Goal: Task Accomplishment & Management: Manage account settings

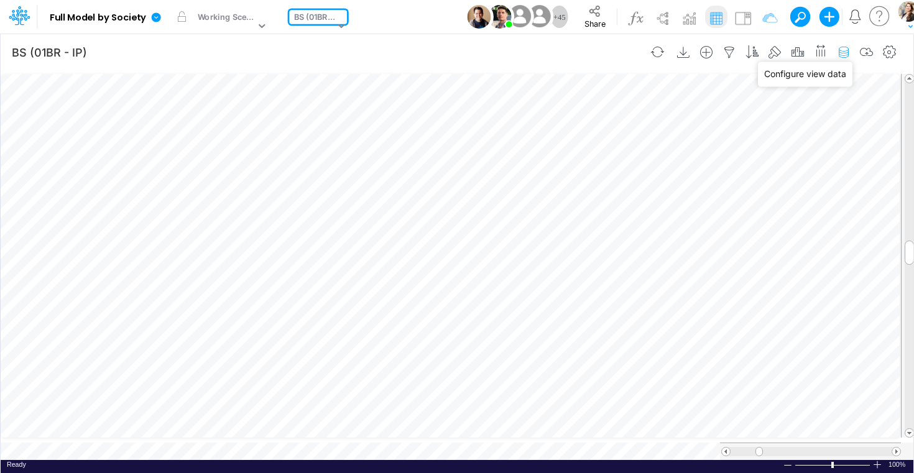
click at [846, 52] on icon "button" at bounding box center [844, 52] width 19 height 13
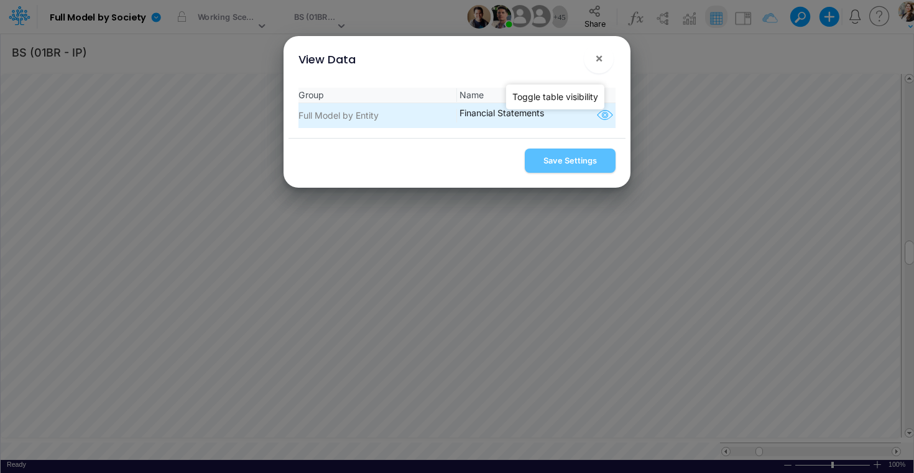
click at [597, 115] on icon "button" at bounding box center [605, 116] width 19 height 16
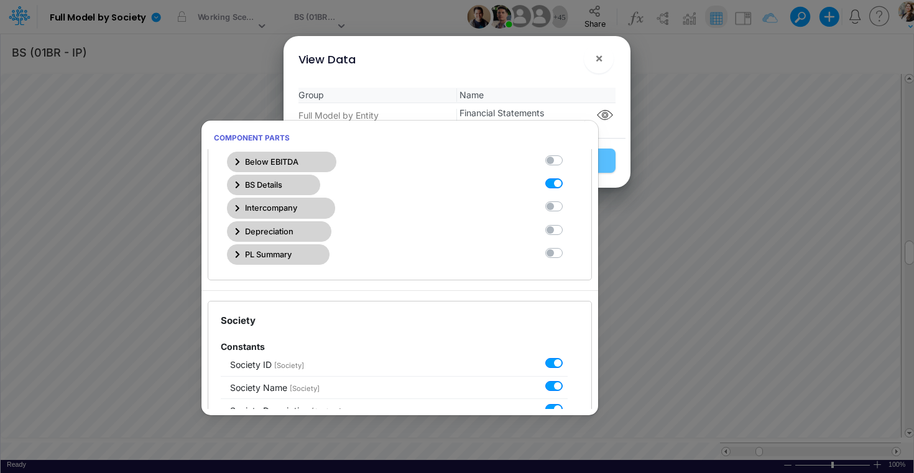
scroll to position [414, 0]
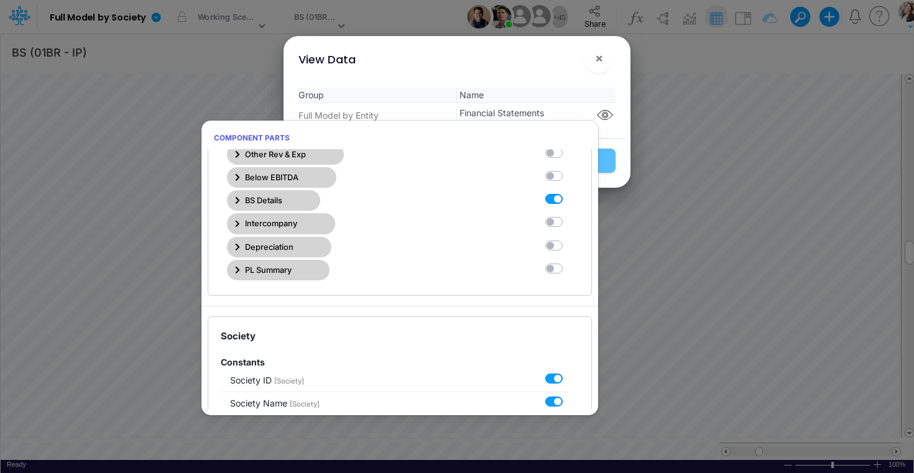
click at [233, 198] on button "BS Details" at bounding box center [273, 200] width 93 height 21
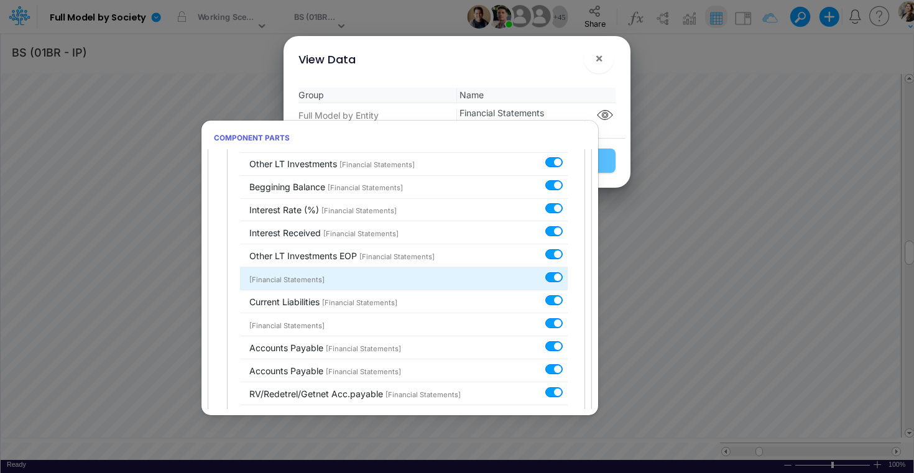
scroll to position [2656, 0]
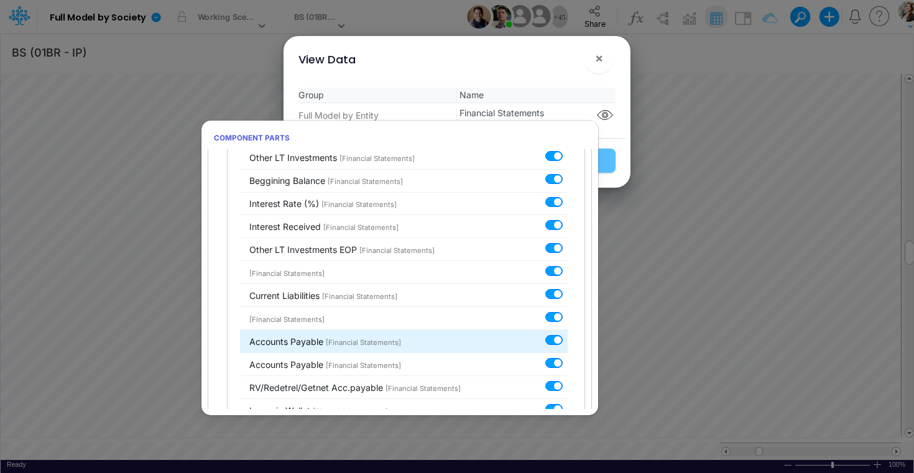
click at [568, 333] on label at bounding box center [568, 333] width 0 height 0
click at [568, 333] on input "checkbox" at bounding box center [572, 337] width 8 height 8
checkbox input "false"
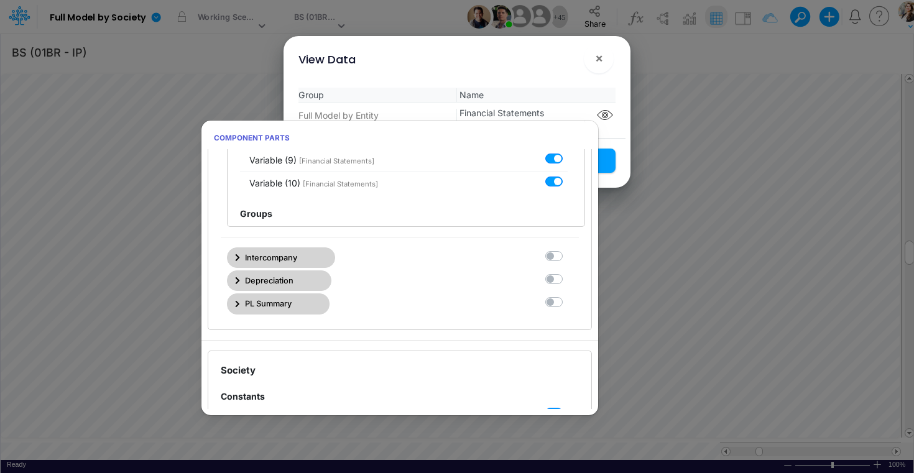
scroll to position [6591, 0]
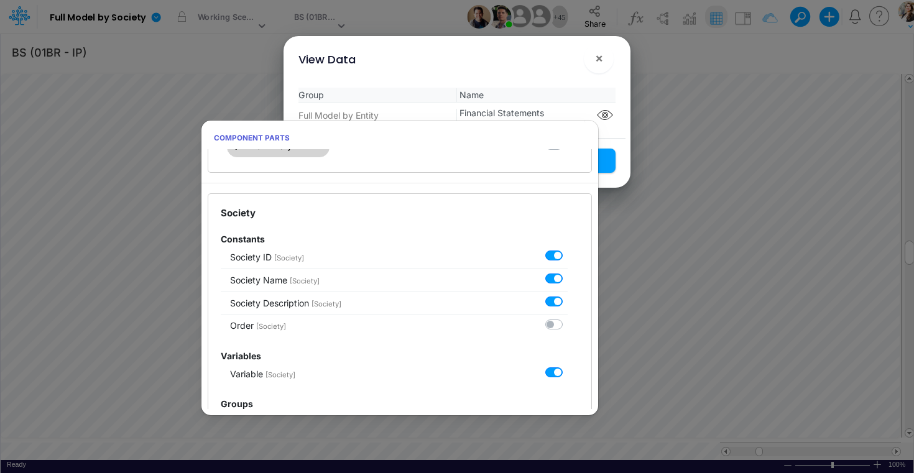
click at [622, 148] on div "Save Settings" at bounding box center [458, 163] width 338 height 50
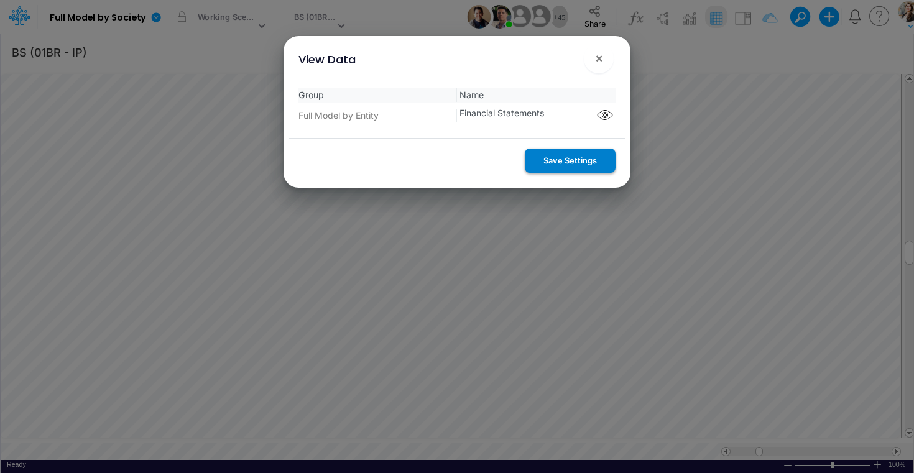
click at [597, 161] on button "Save Settings" at bounding box center [570, 161] width 91 height 24
click at [598, 61] on span "×" at bounding box center [599, 57] width 8 height 15
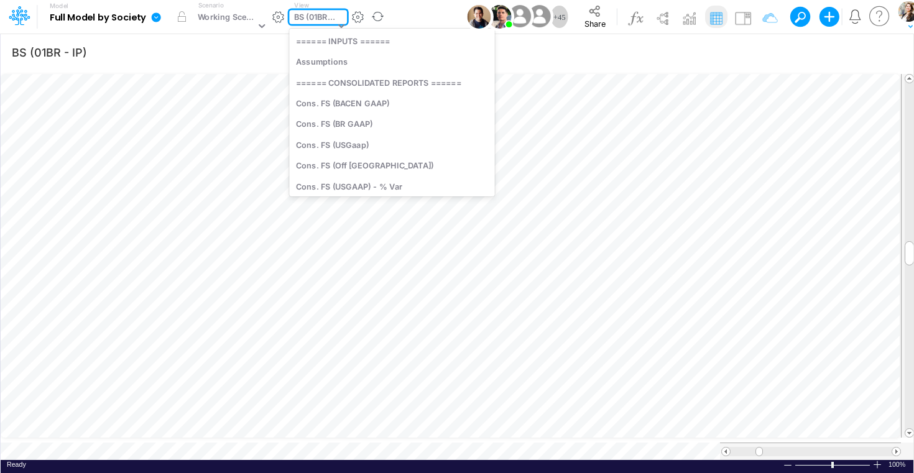
click at [299, 16] on div "BS (01BR - IP)" at bounding box center [314, 18] width 41 height 14
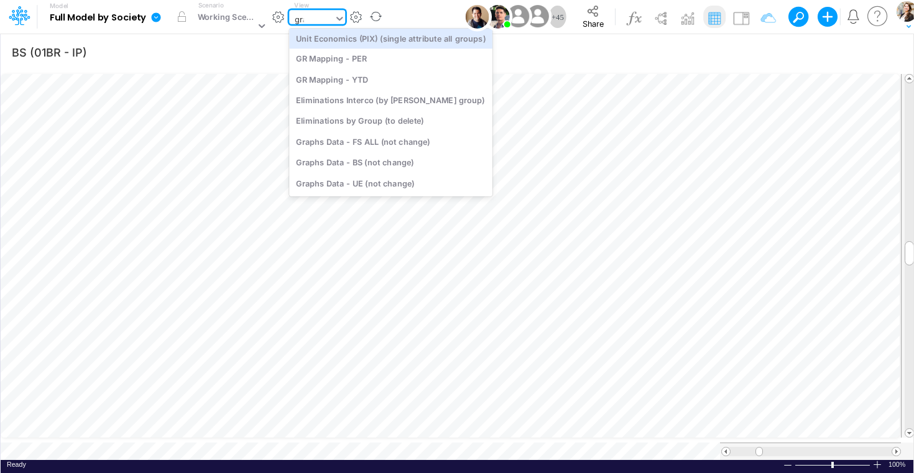
scroll to position [0, 0]
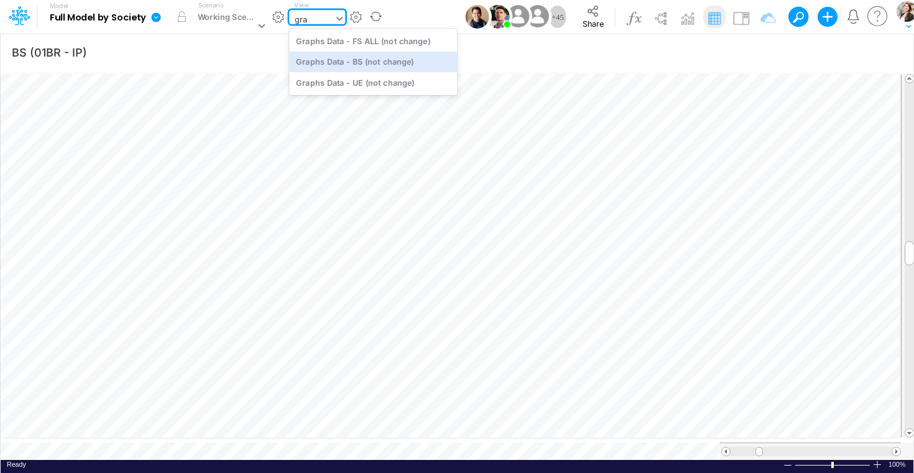
type input "gra"
